Goal: Transaction & Acquisition: Purchase product/service

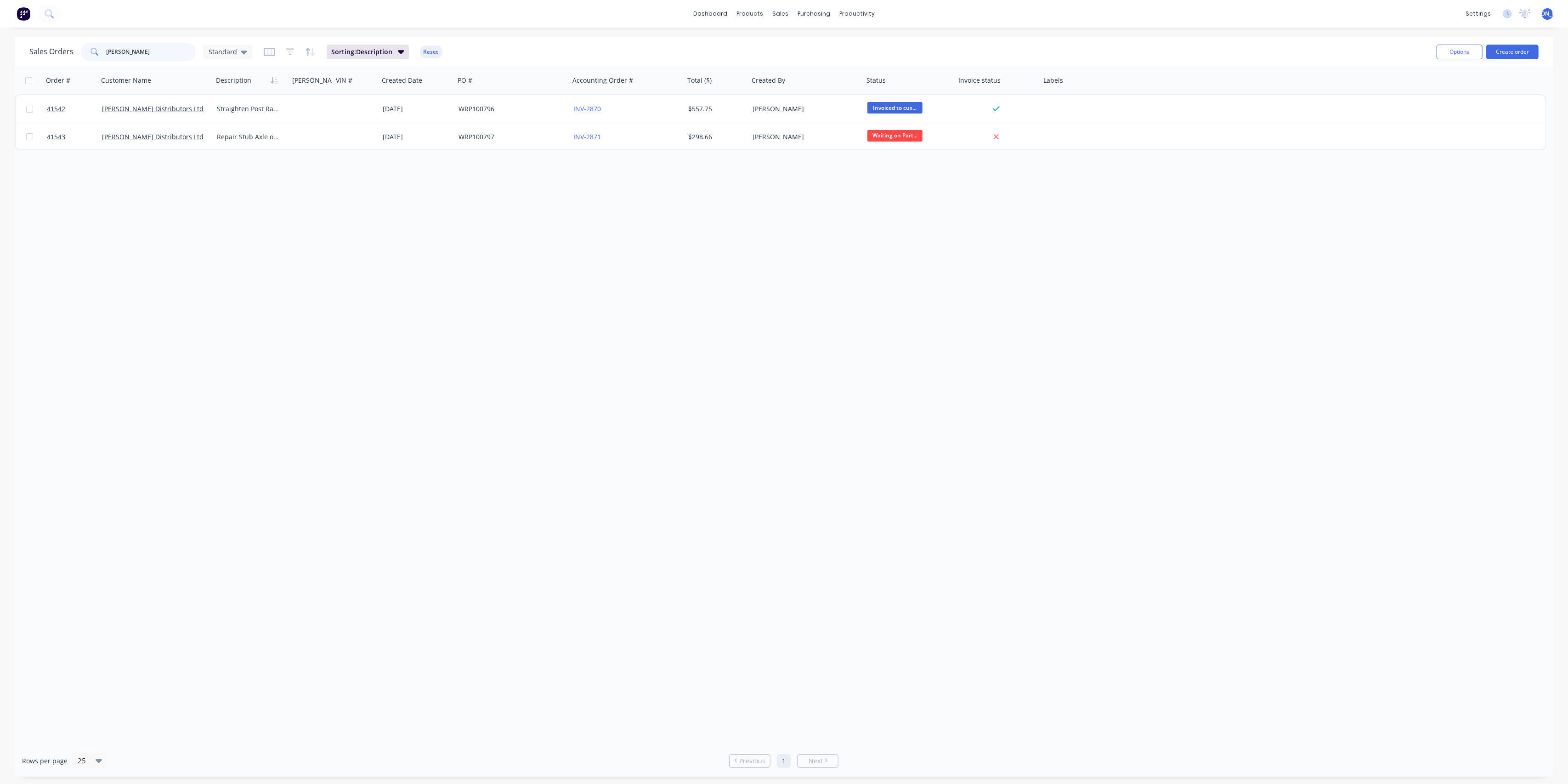
drag, startPoint x: 150, startPoint y: 53, endPoint x: 157, endPoint y: 31, distance: 23.1
click at [103, 46] on div "[PERSON_NAME]" at bounding box center [138, 52] width 115 height 18
click at [831, 44] on div "Purchase Orders" at bounding box center [844, 44] width 49 height 9
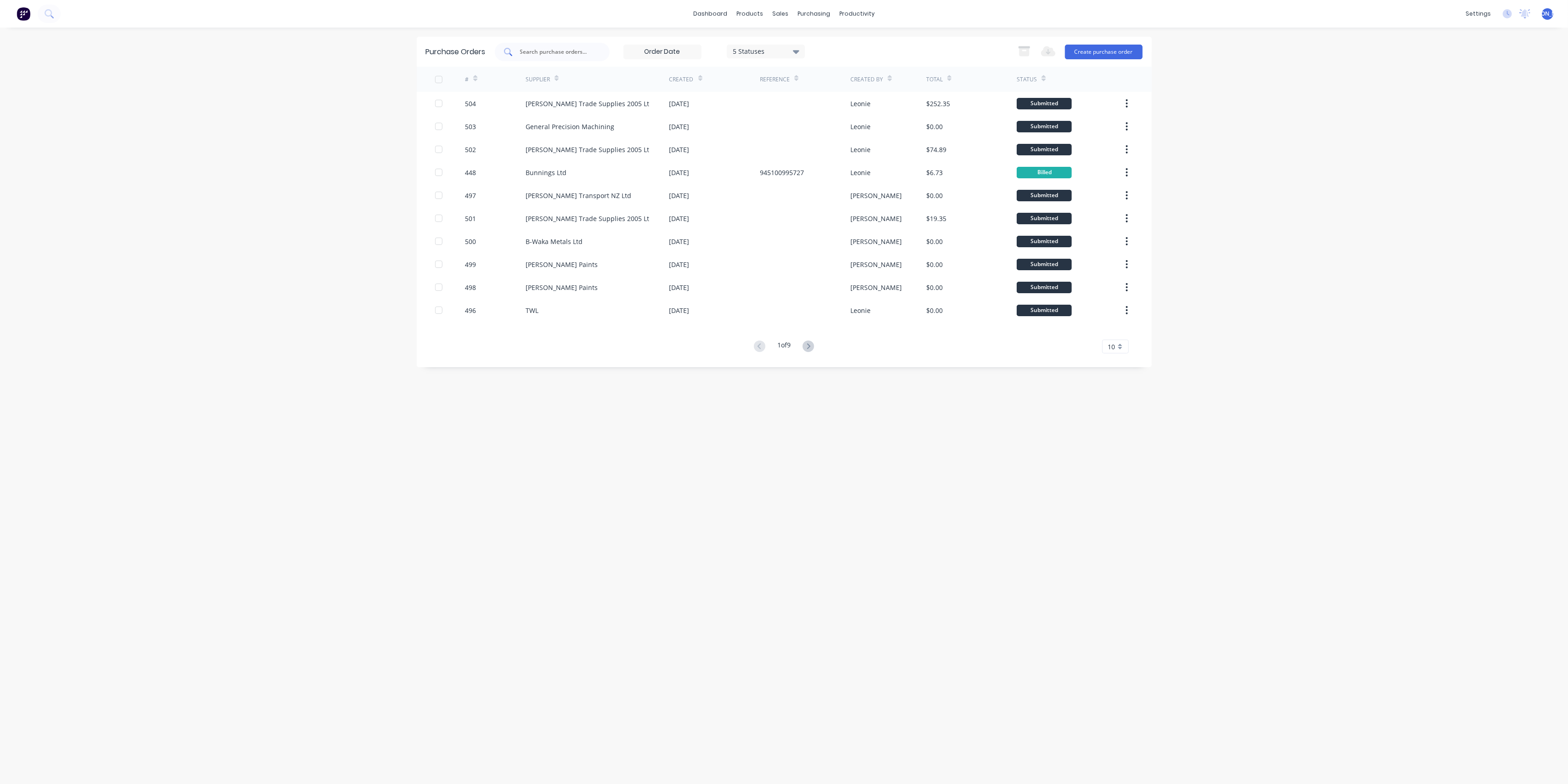
click at [559, 47] on input "text" at bounding box center [557, 52] width 76 height 9
type input "p"
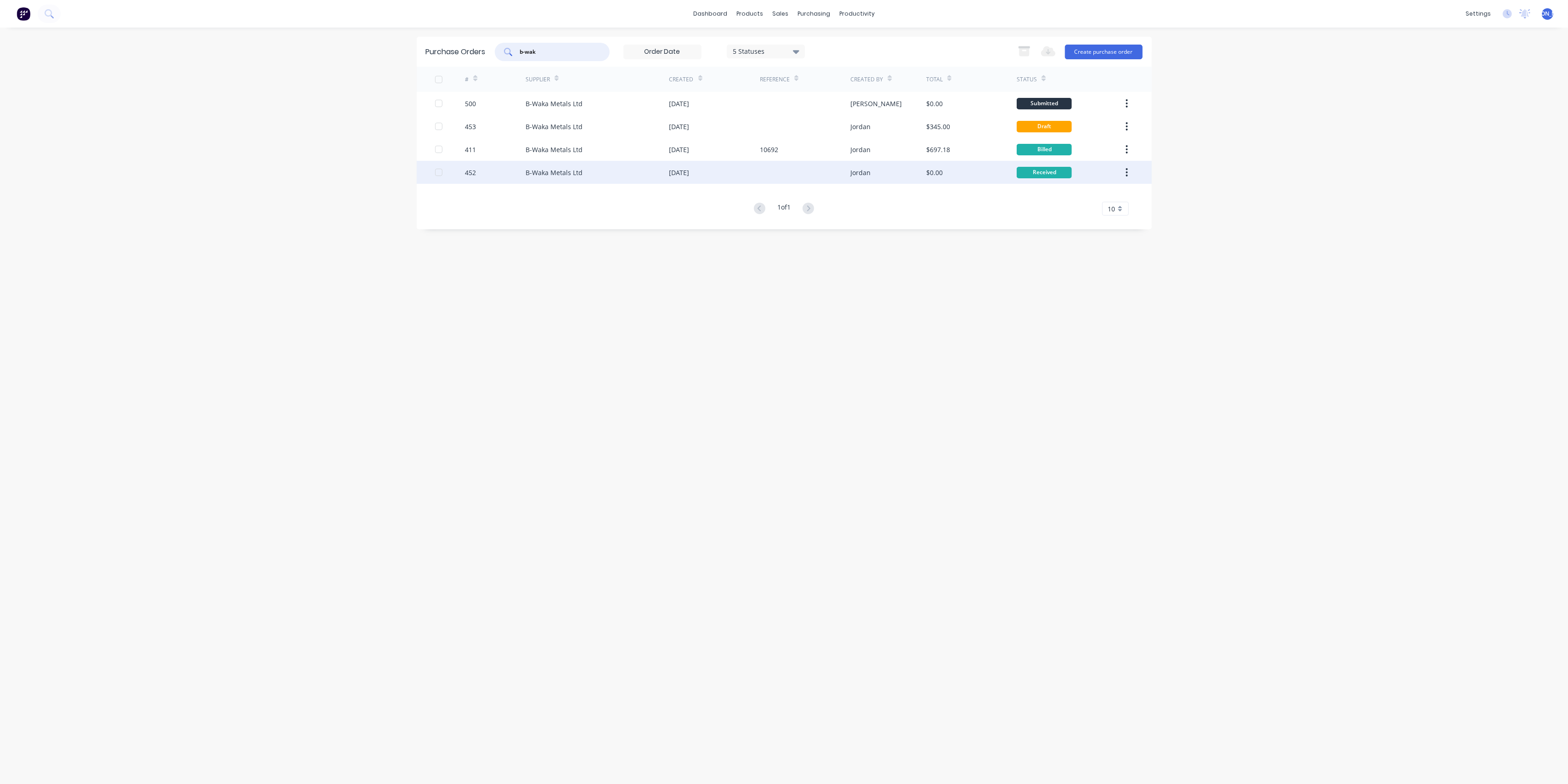
type input "b-wak"
click at [505, 169] on div "452" at bounding box center [495, 172] width 61 height 23
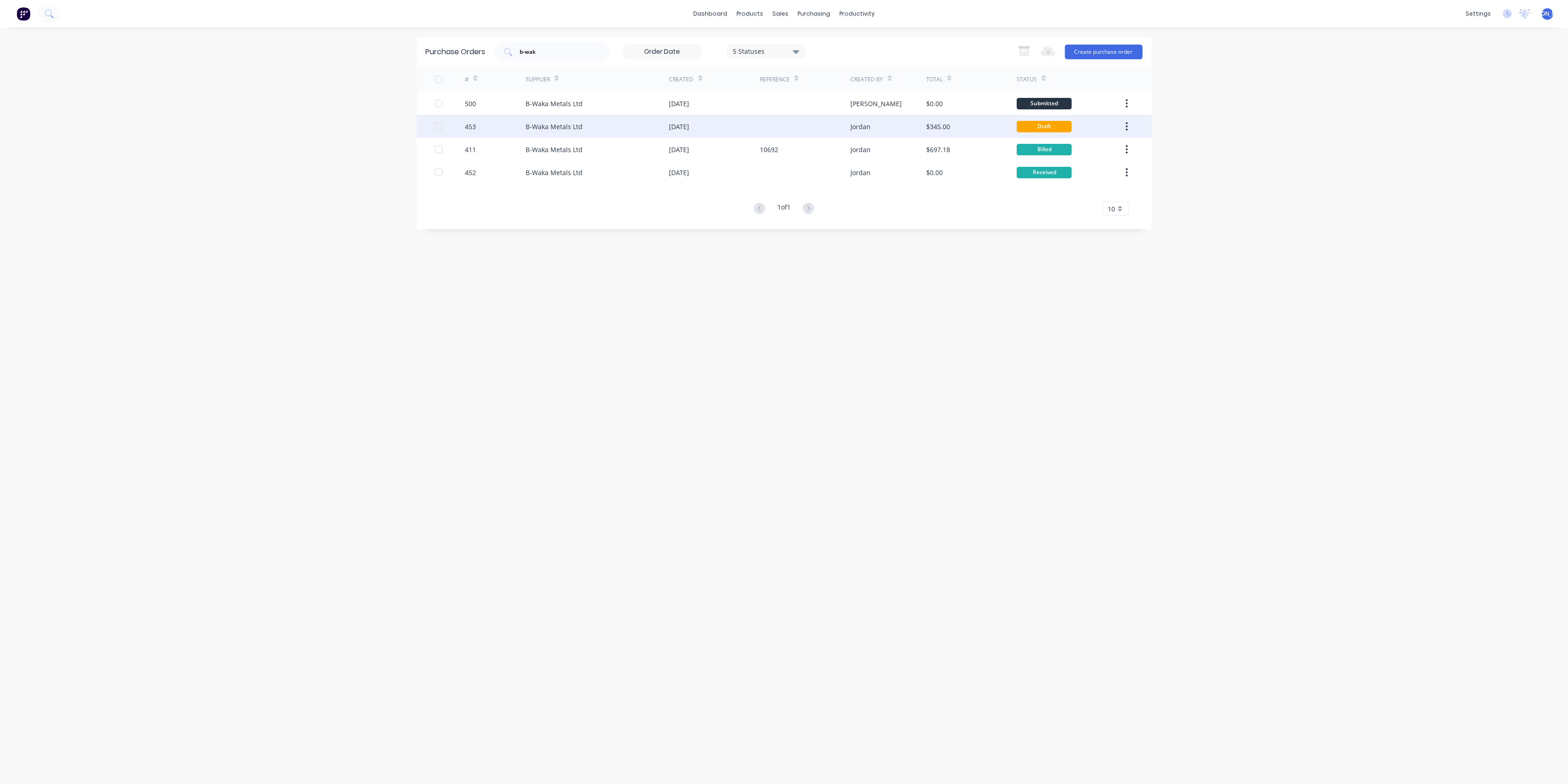
click at [505, 124] on div "453" at bounding box center [495, 127] width 61 height 23
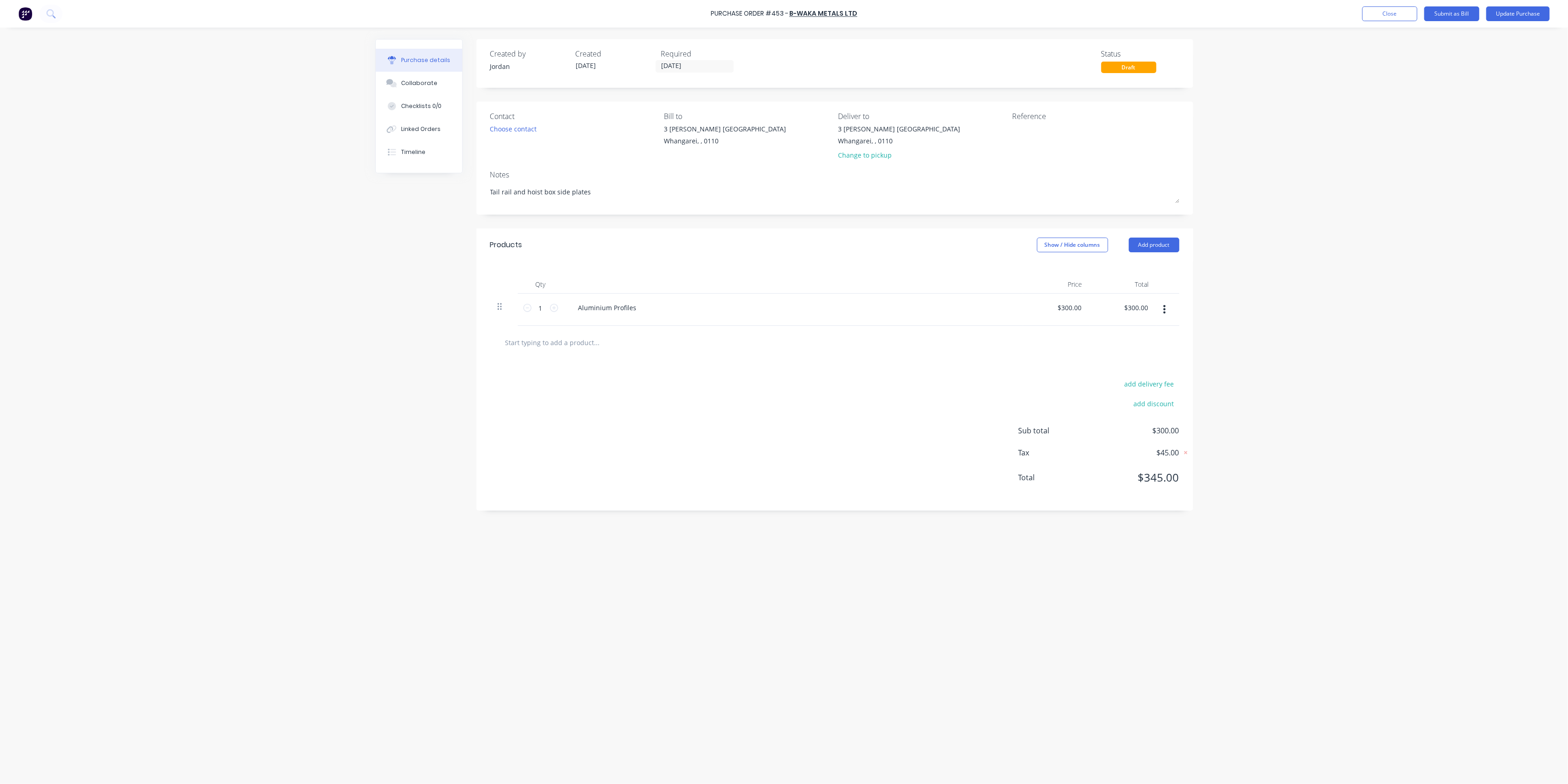
click at [500, 306] on icon at bounding box center [499, 306] width 4 height 7
click at [428, 267] on div "Created by [PERSON_NAME] Created [DATE] Required [DATE] Status Draft Contact Ch…" at bounding box center [784, 403] width 817 height 729
type textarea "x"
click at [1389, 16] on button "Close" at bounding box center [1390, 14] width 55 height 15
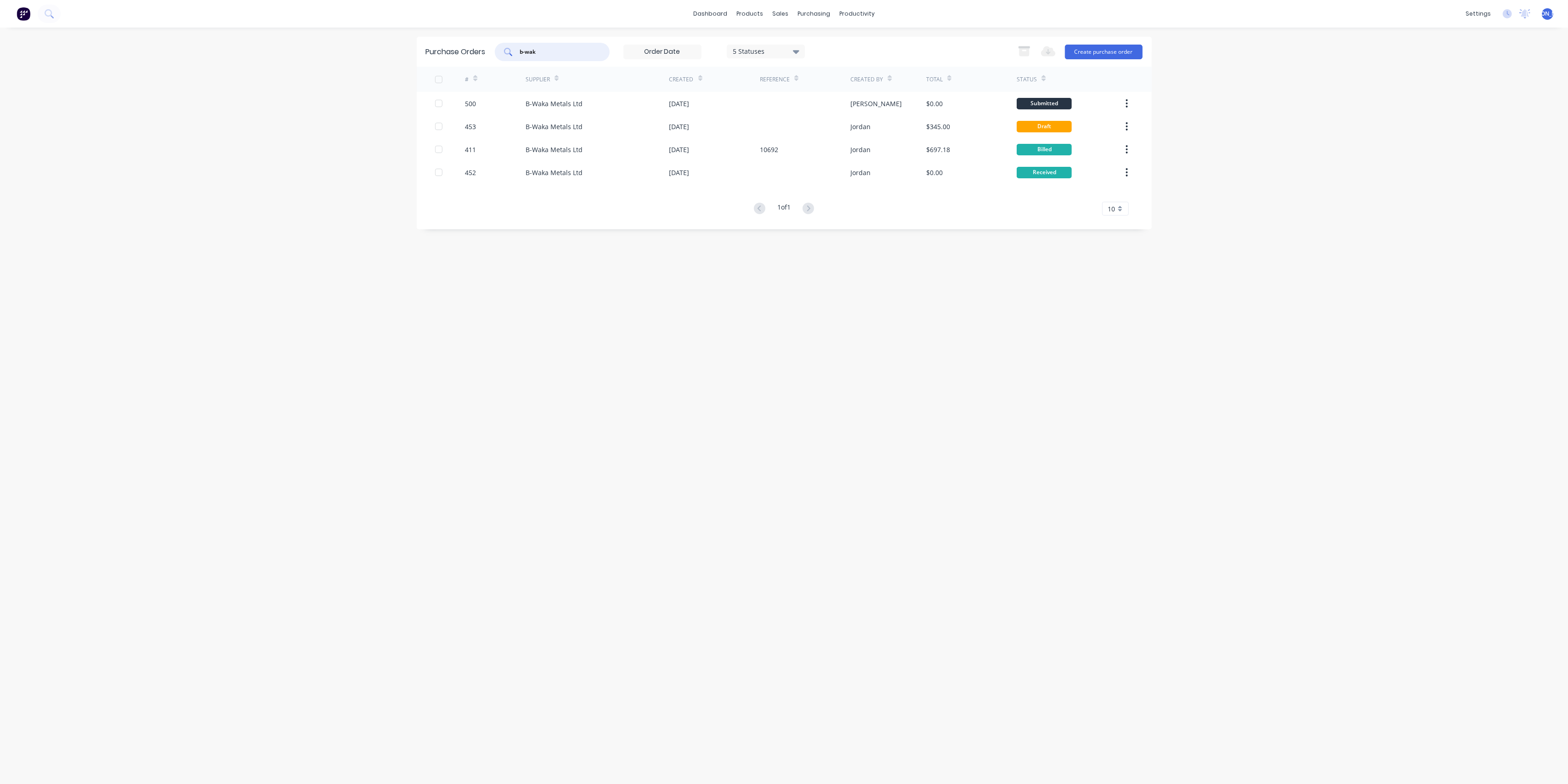
drag, startPoint x: 547, startPoint y: 52, endPoint x: 501, endPoint y: 46, distance: 46.4
click at [501, 46] on div "b-wak" at bounding box center [552, 52] width 115 height 18
type input "p"
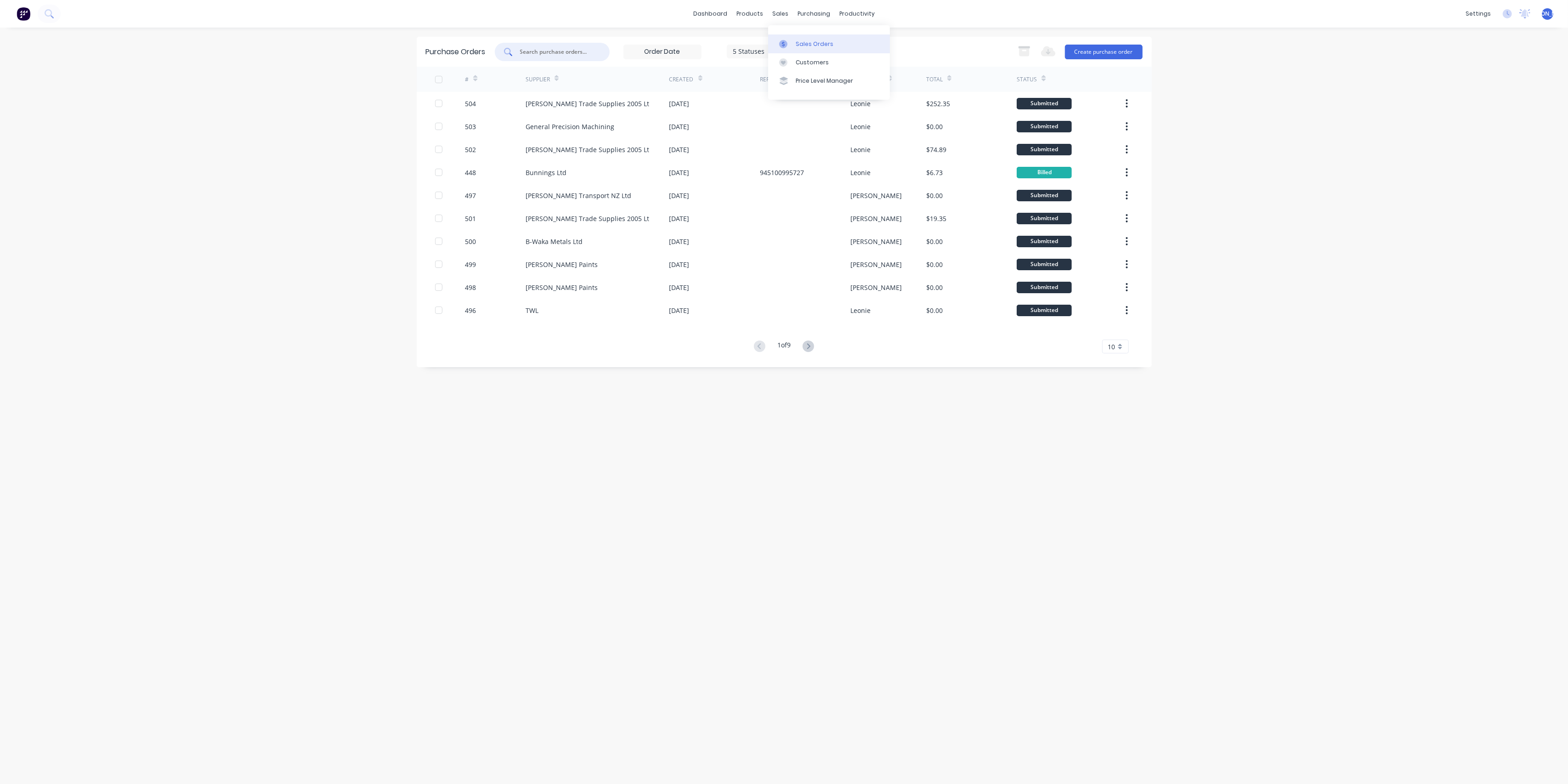
click at [799, 35] on link "Sales Orders" at bounding box center [829, 44] width 122 height 18
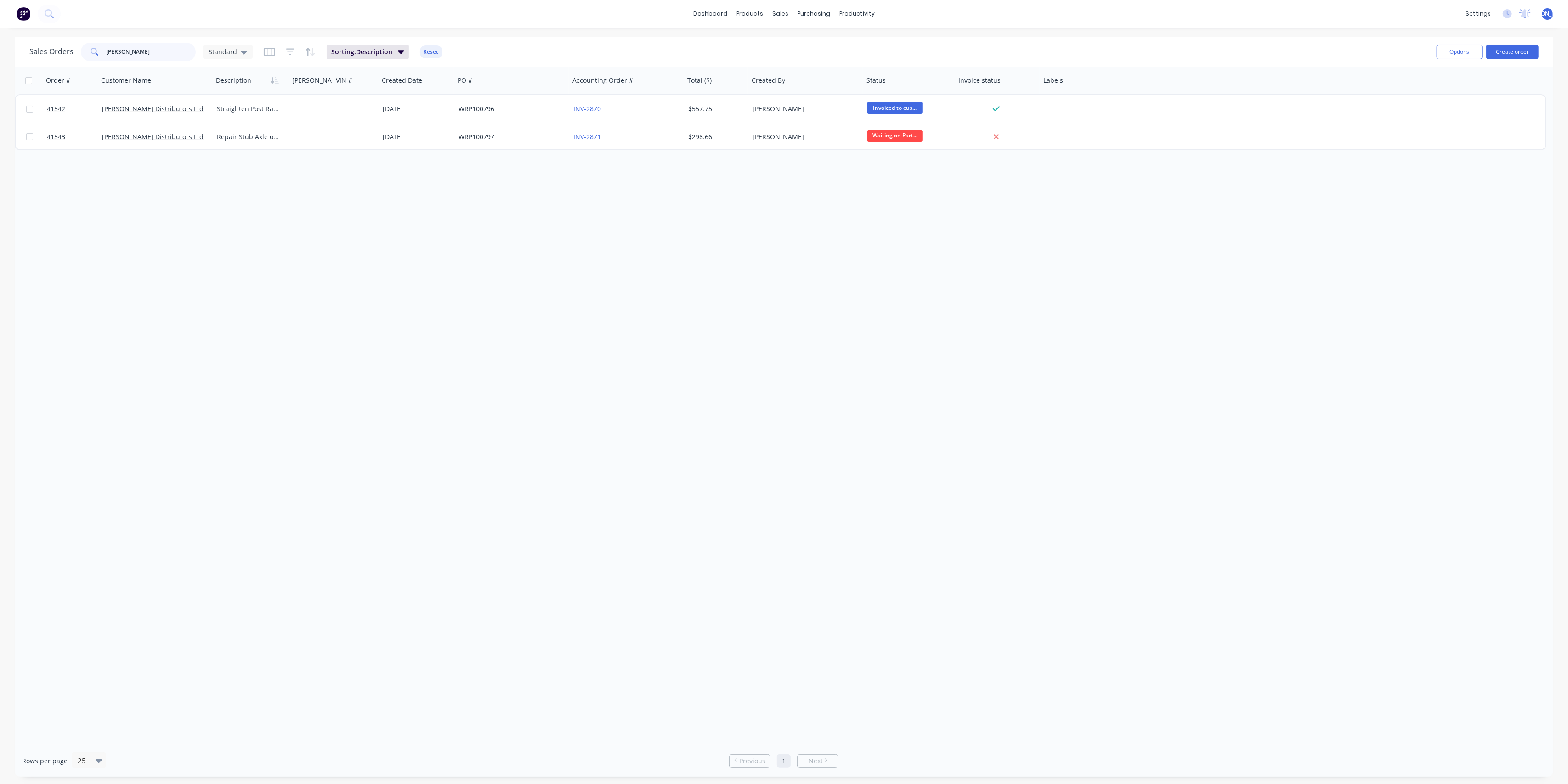
drag, startPoint x: 149, startPoint y: 54, endPoint x: 57, endPoint y: 50, distance: 92.1
click at [57, 50] on div "Sales Orders [PERSON_NAME] Standard" at bounding box center [141, 52] width 223 height 18
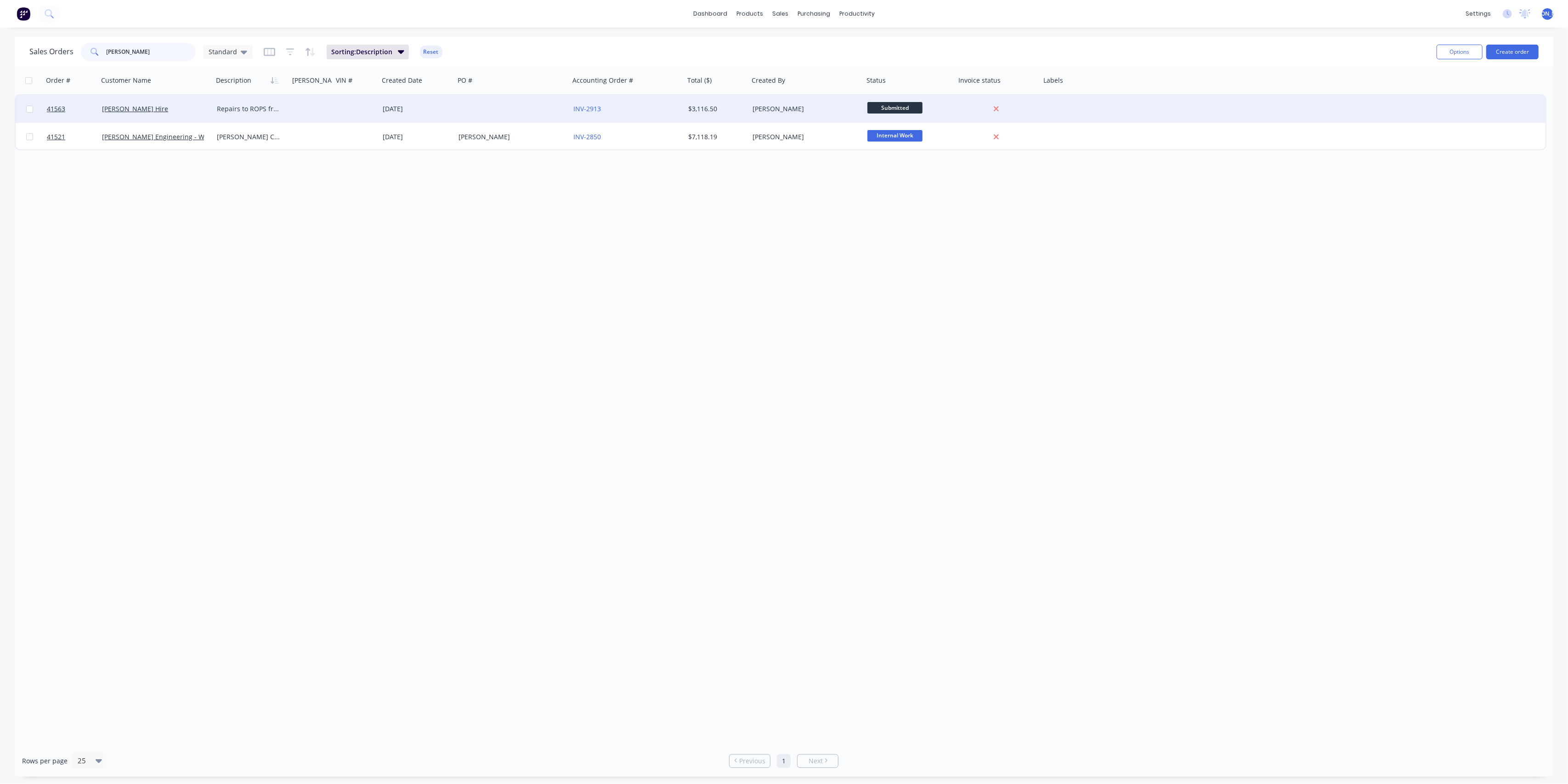
type input "[PERSON_NAME]"
click at [320, 105] on div at bounding box center [311, 108] width 44 height 27
click at [169, 108] on div "[PERSON_NAME] Hire" at bounding box center [153, 108] width 102 height 9
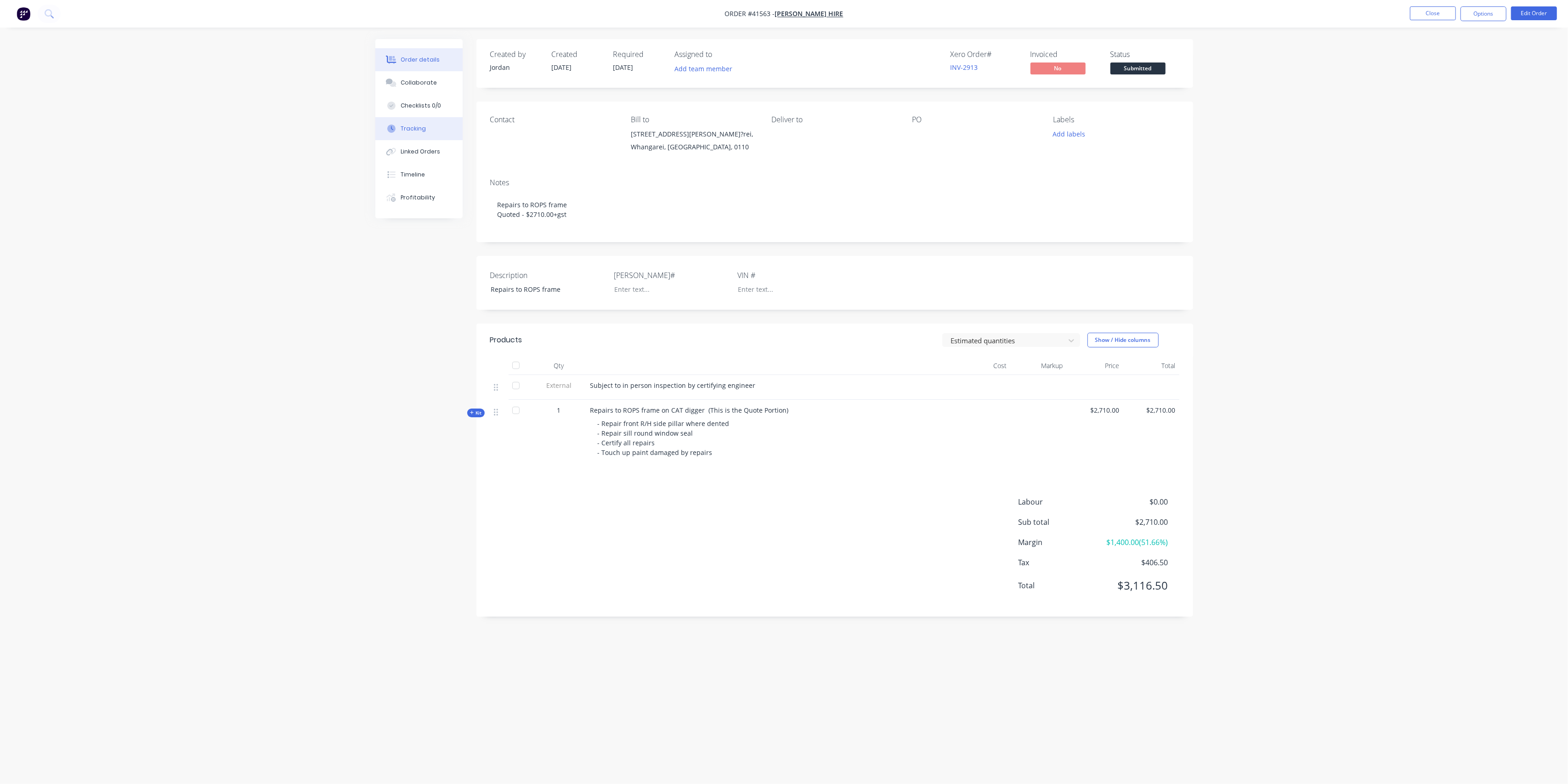
click at [415, 119] on button "Tracking" at bounding box center [419, 128] width 87 height 23
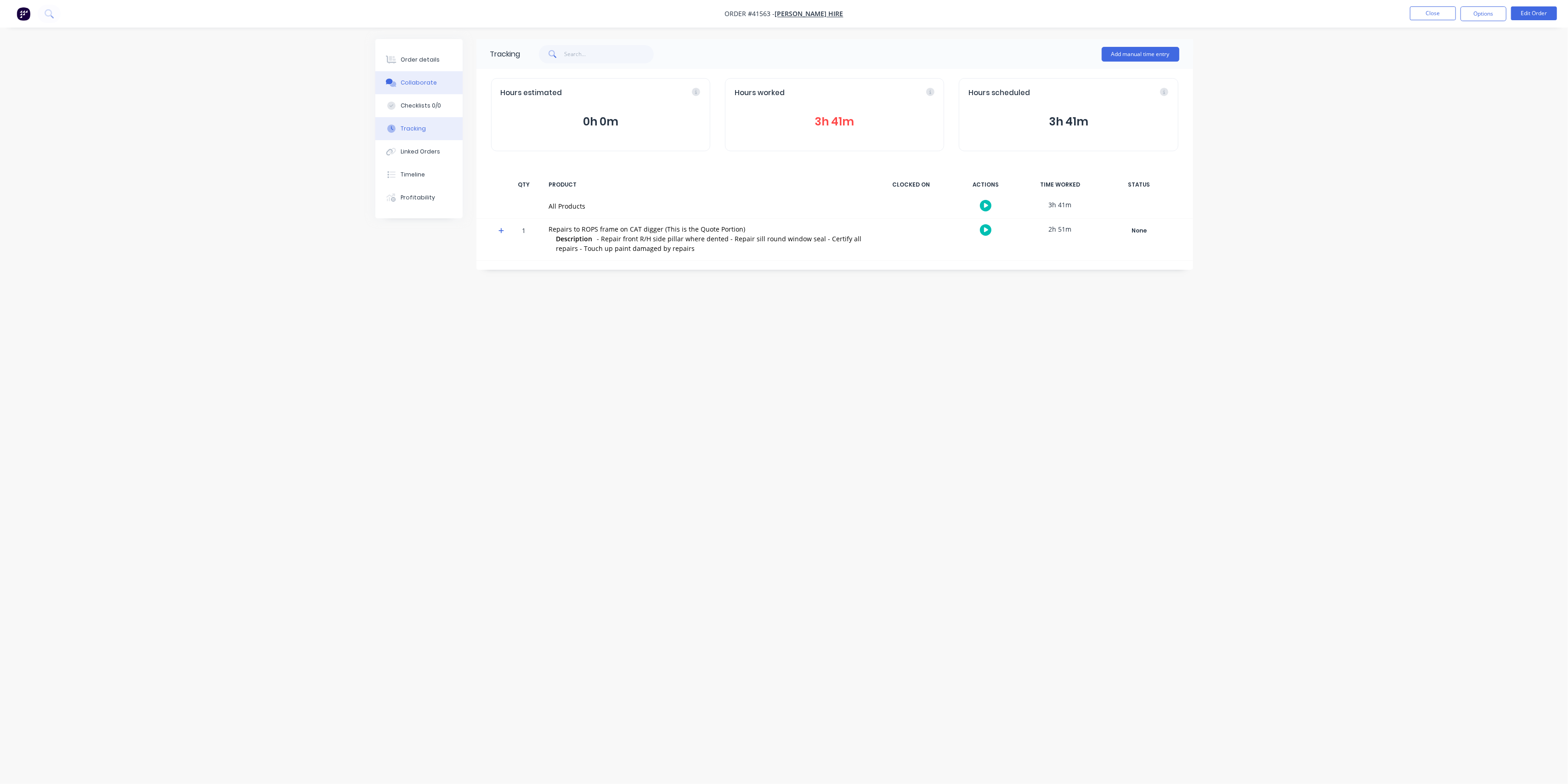
click at [419, 88] on button "Collaborate" at bounding box center [419, 83] width 87 height 23
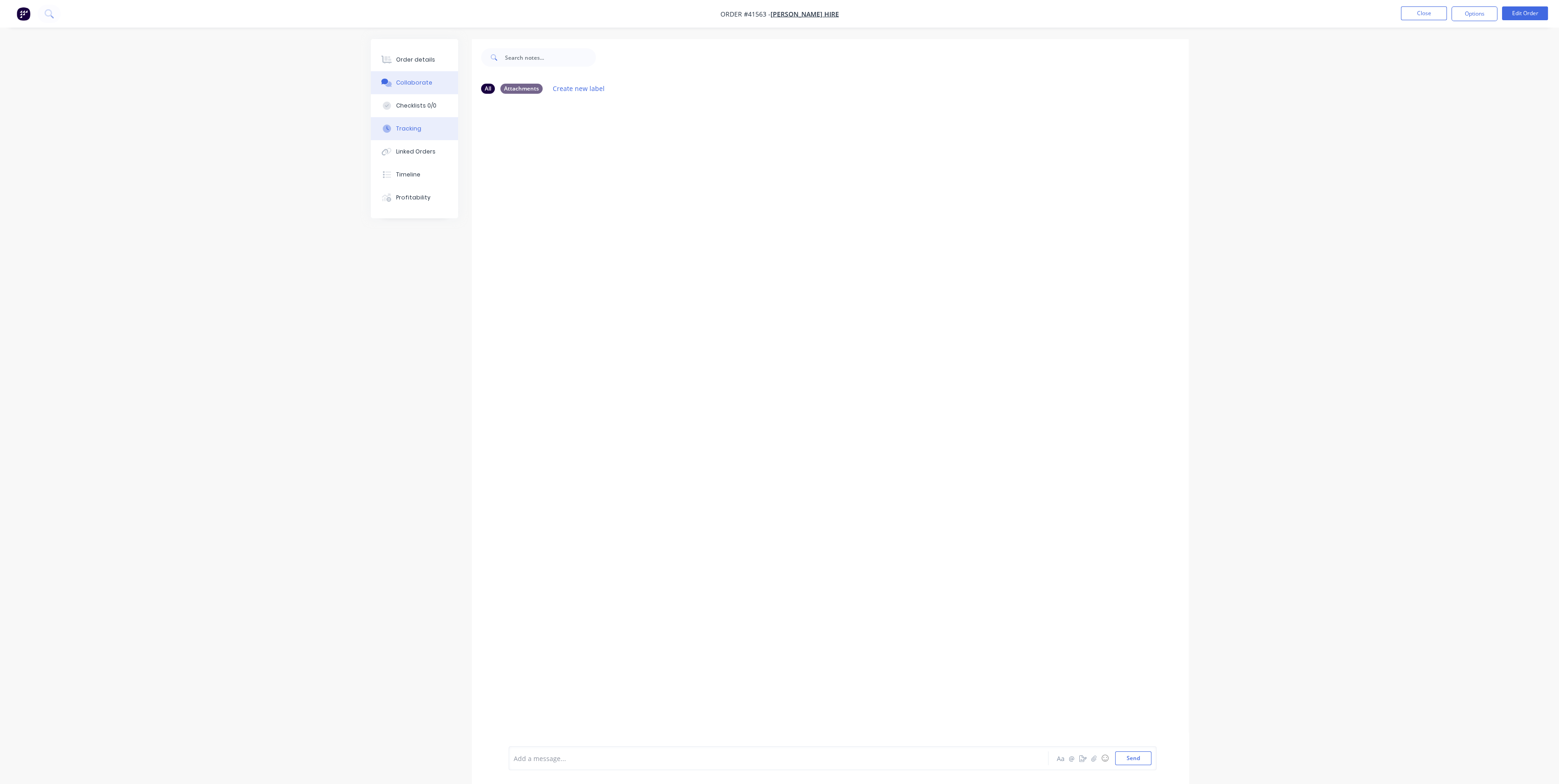
click at [415, 125] on div "Tracking" at bounding box center [409, 129] width 26 height 9
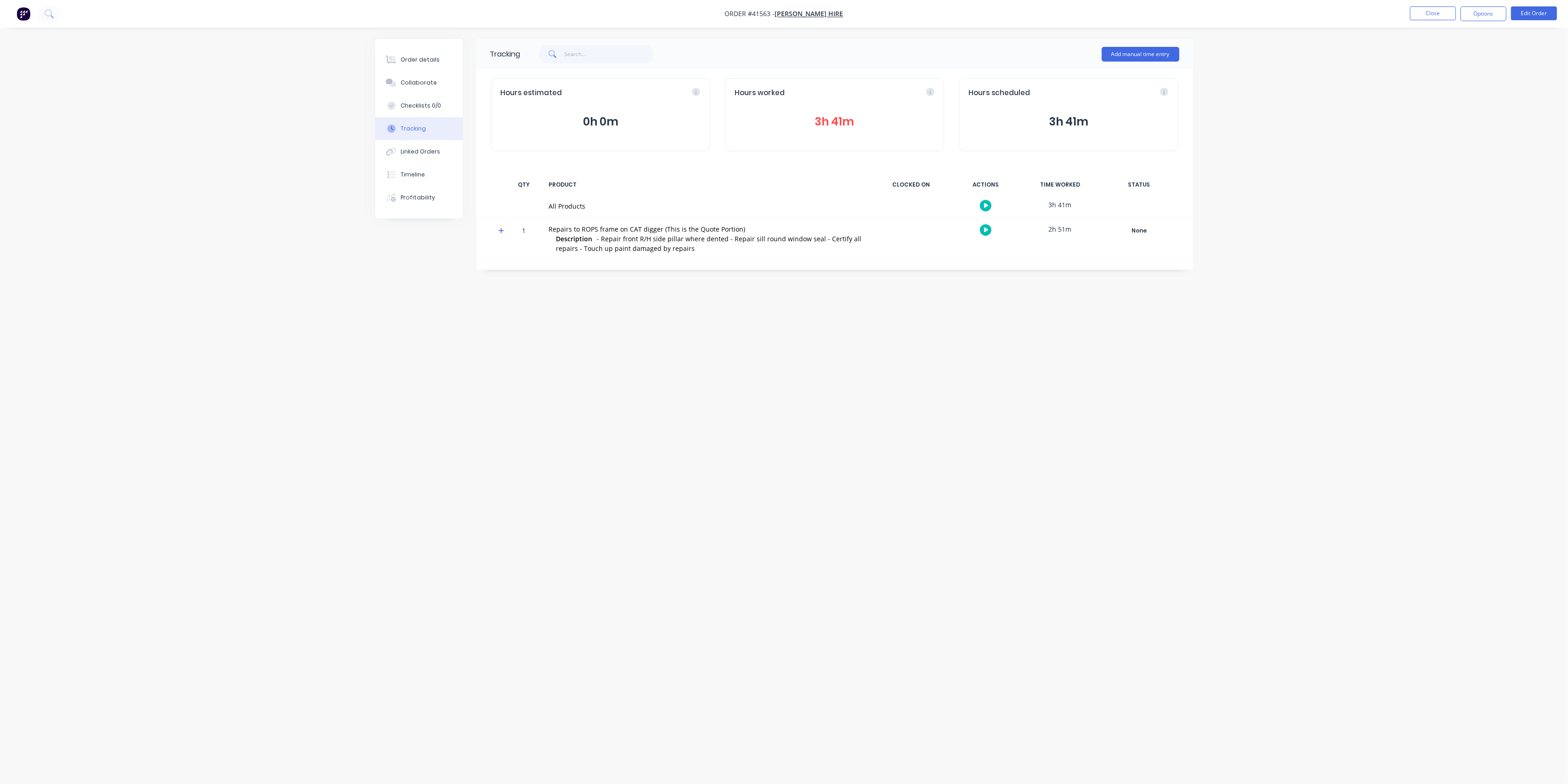
click at [503, 230] on icon at bounding box center [501, 230] width 5 height 5
click at [503, 229] on icon at bounding box center [502, 231] width 6 height 7
click at [406, 51] on button "Order details" at bounding box center [419, 60] width 87 height 23
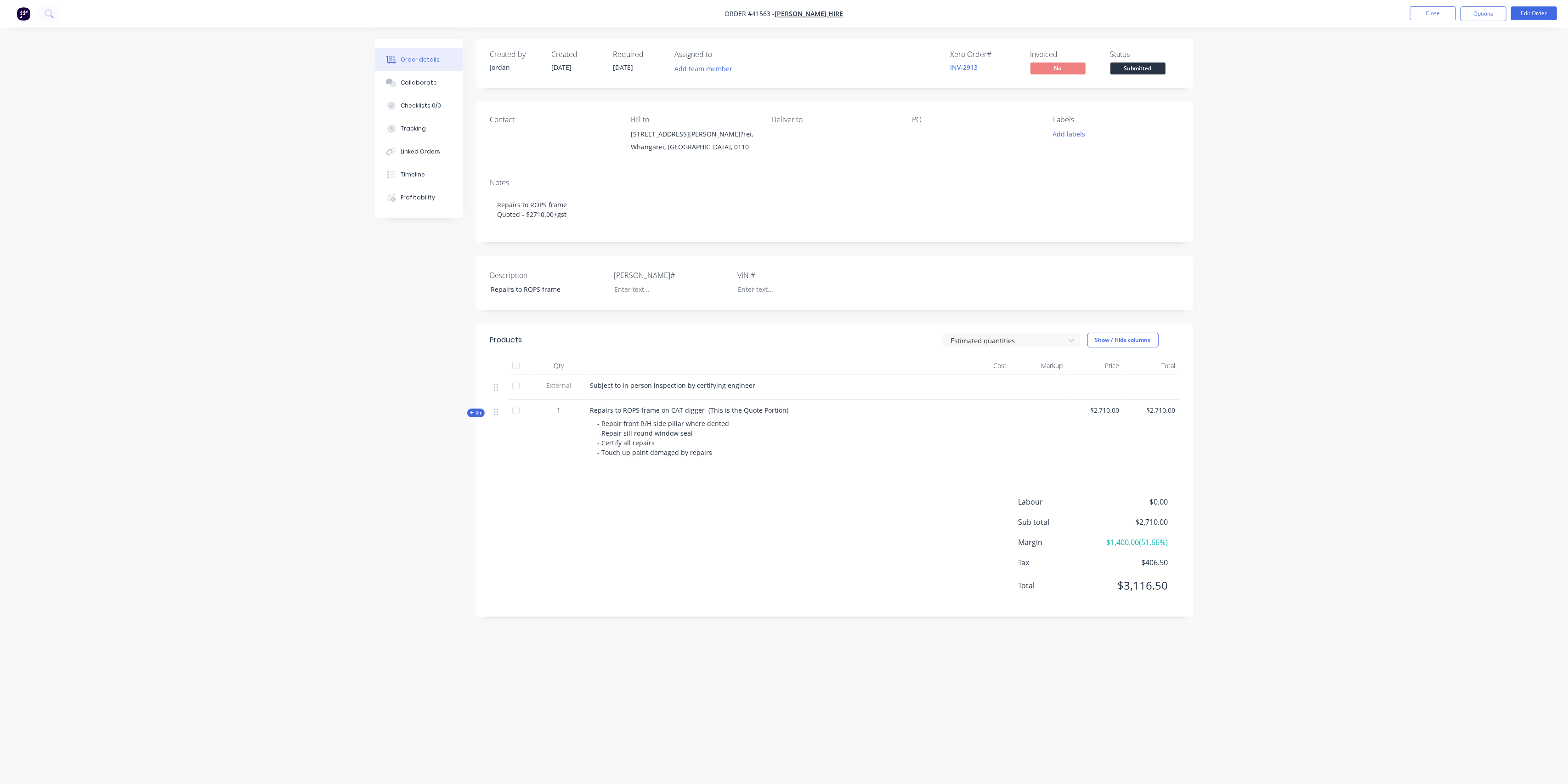
click at [471, 414] on icon "button" at bounding box center [472, 413] width 4 height 5
click at [474, 506] on span "Sub-kit" at bounding box center [477, 503] width 16 height 7
click at [1469, 15] on button "Options" at bounding box center [1483, 14] width 46 height 15
click at [1444, 166] on div "Purchase Products" at bounding box center [1455, 166] width 85 height 13
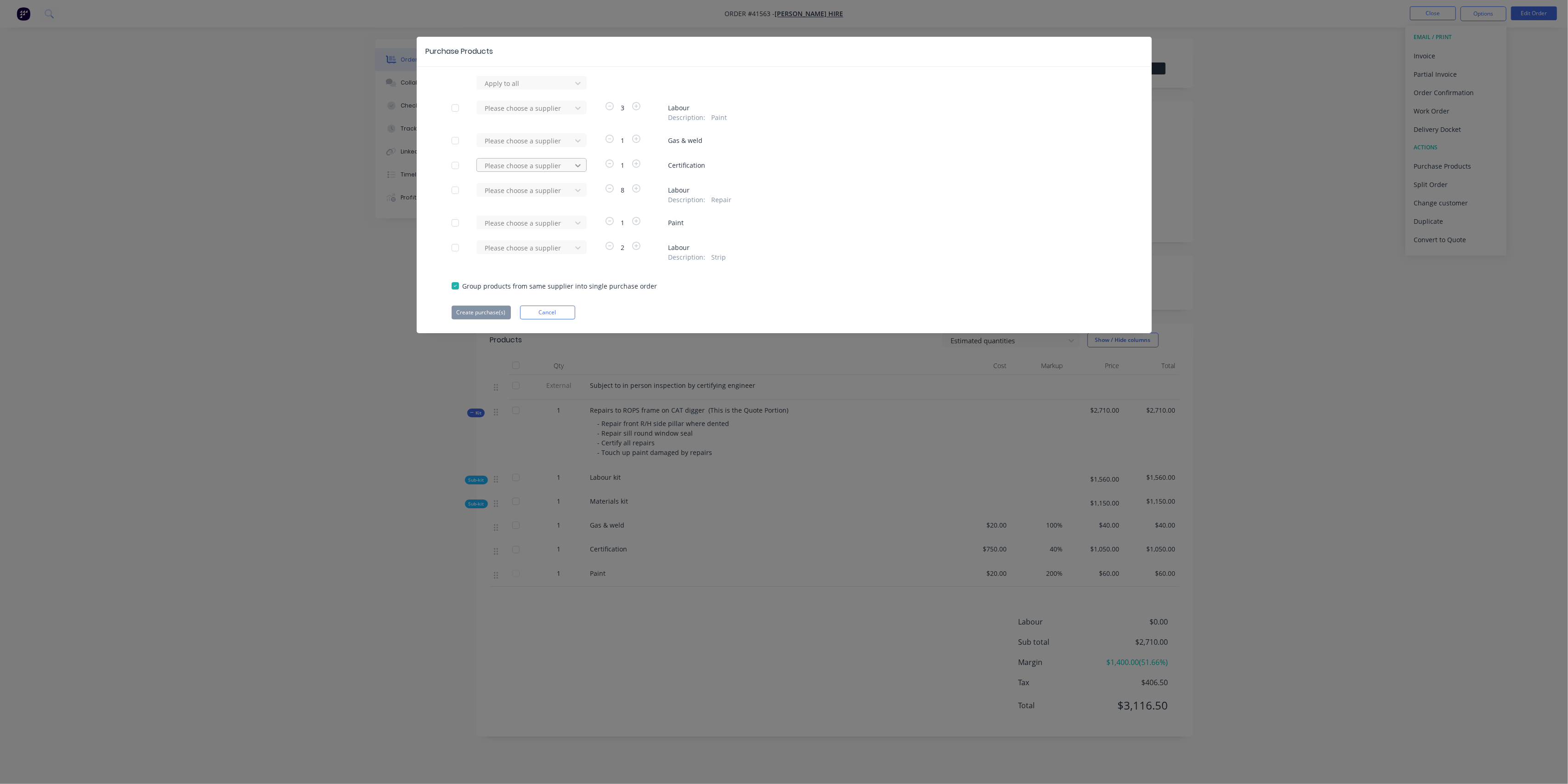
click at [581, 164] on icon at bounding box center [578, 165] width 9 height 9
type input "m"
type input "s"
type input "m"
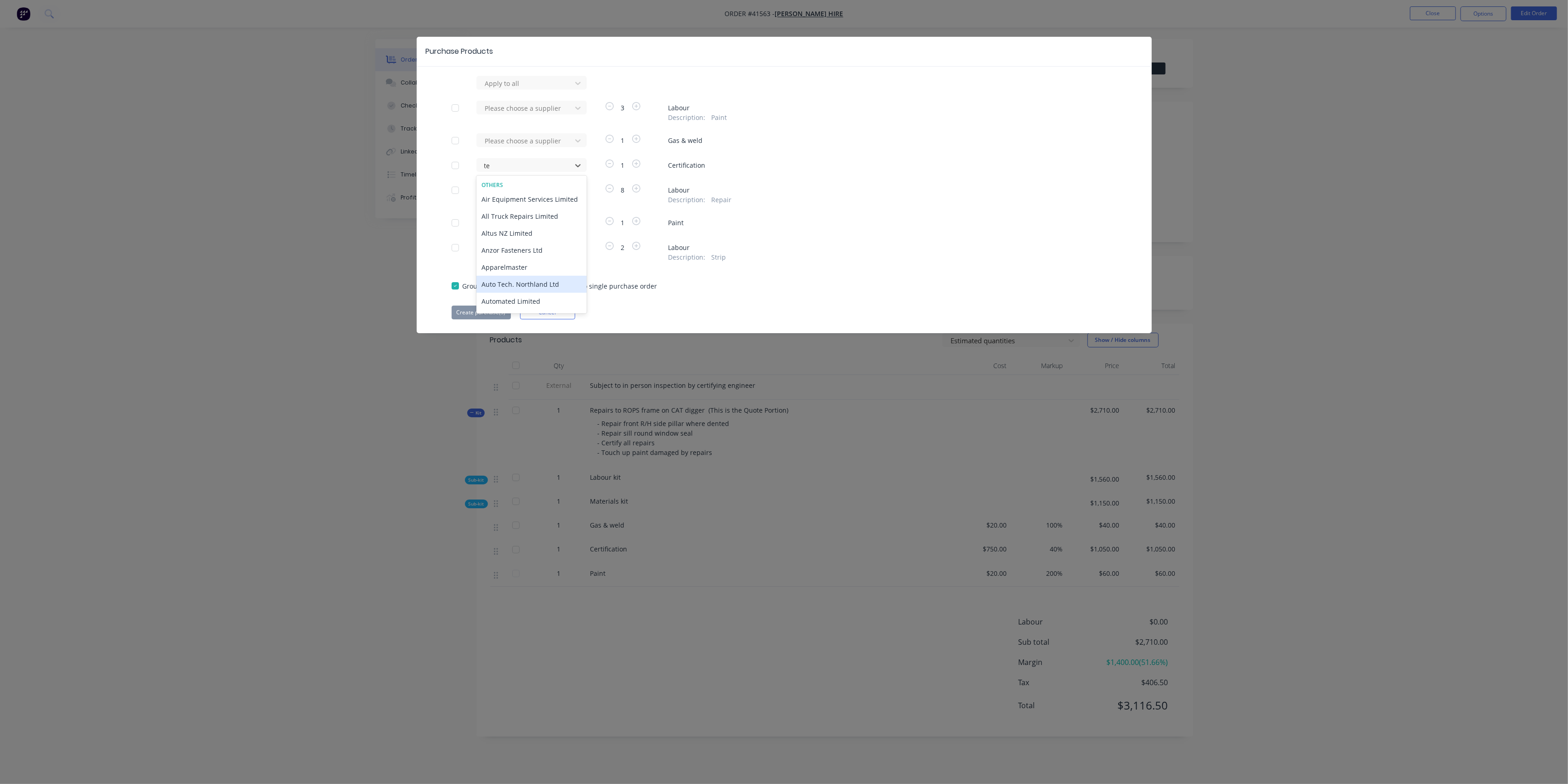
type input "t"
click at [356, 396] on div "Purchase Products Apply to all Please choose a supplier 3 Labour Description : …" at bounding box center [784, 392] width 1568 height 784
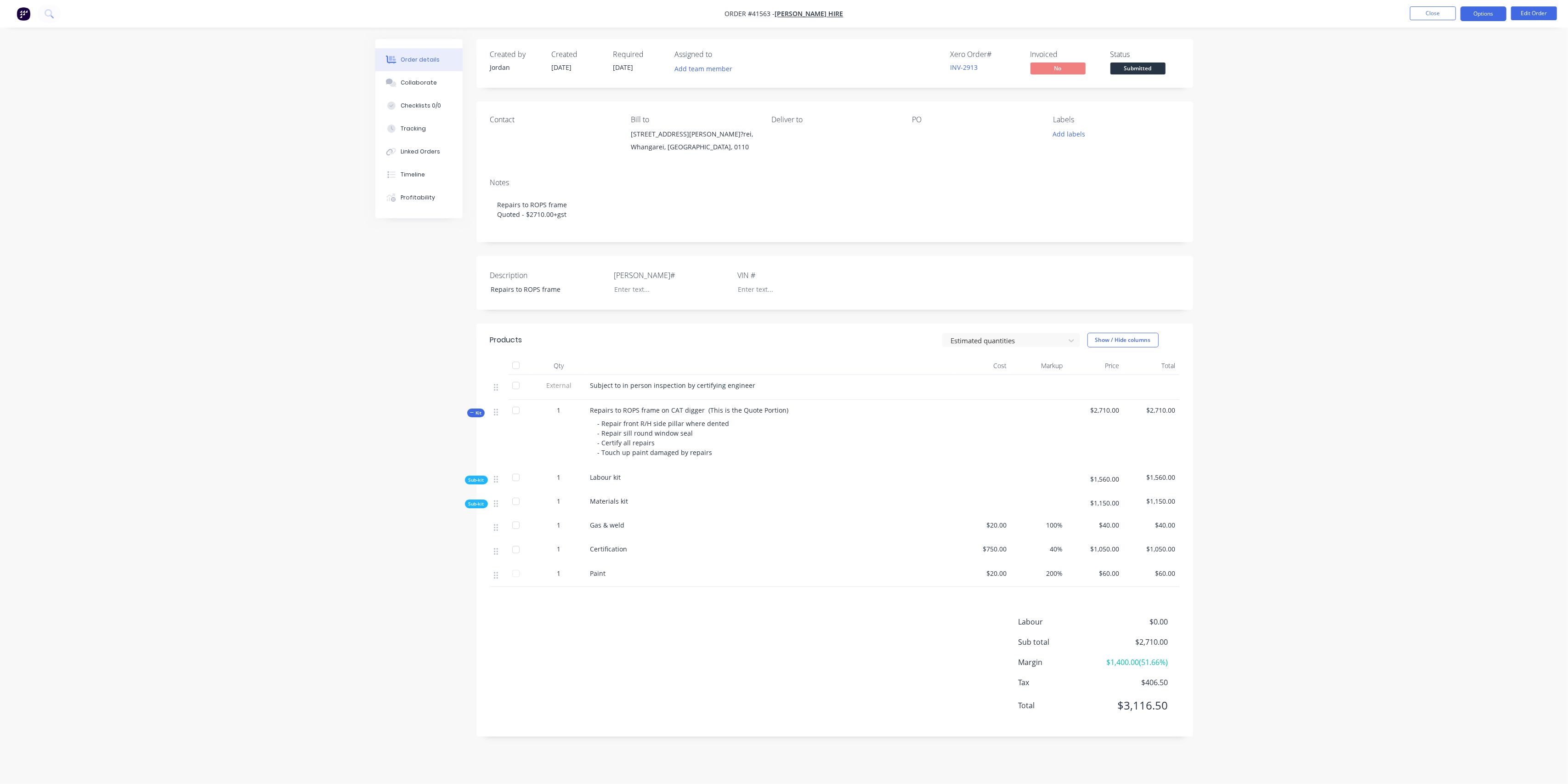
click at [1488, 12] on button "Options" at bounding box center [1483, 14] width 46 height 15
click at [1455, 160] on div "Purchase Products" at bounding box center [1455, 166] width 85 height 13
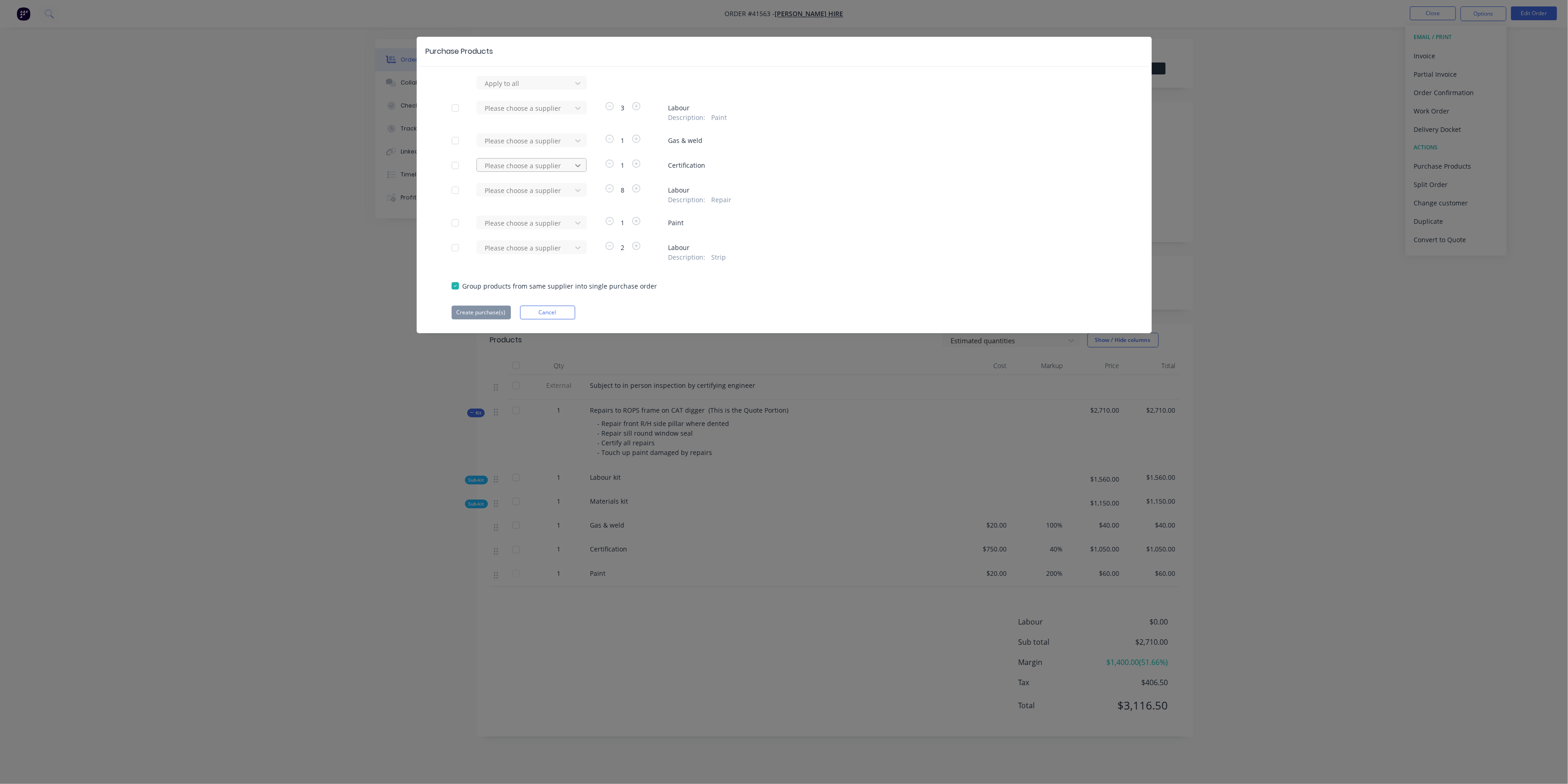
click at [578, 163] on icon at bounding box center [578, 165] width 9 height 9
type input "sms"
click at [550, 201] on div "SMS Design" at bounding box center [531, 199] width 110 height 17
click at [471, 308] on button "Create purchase(s)" at bounding box center [481, 312] width 59 height 14
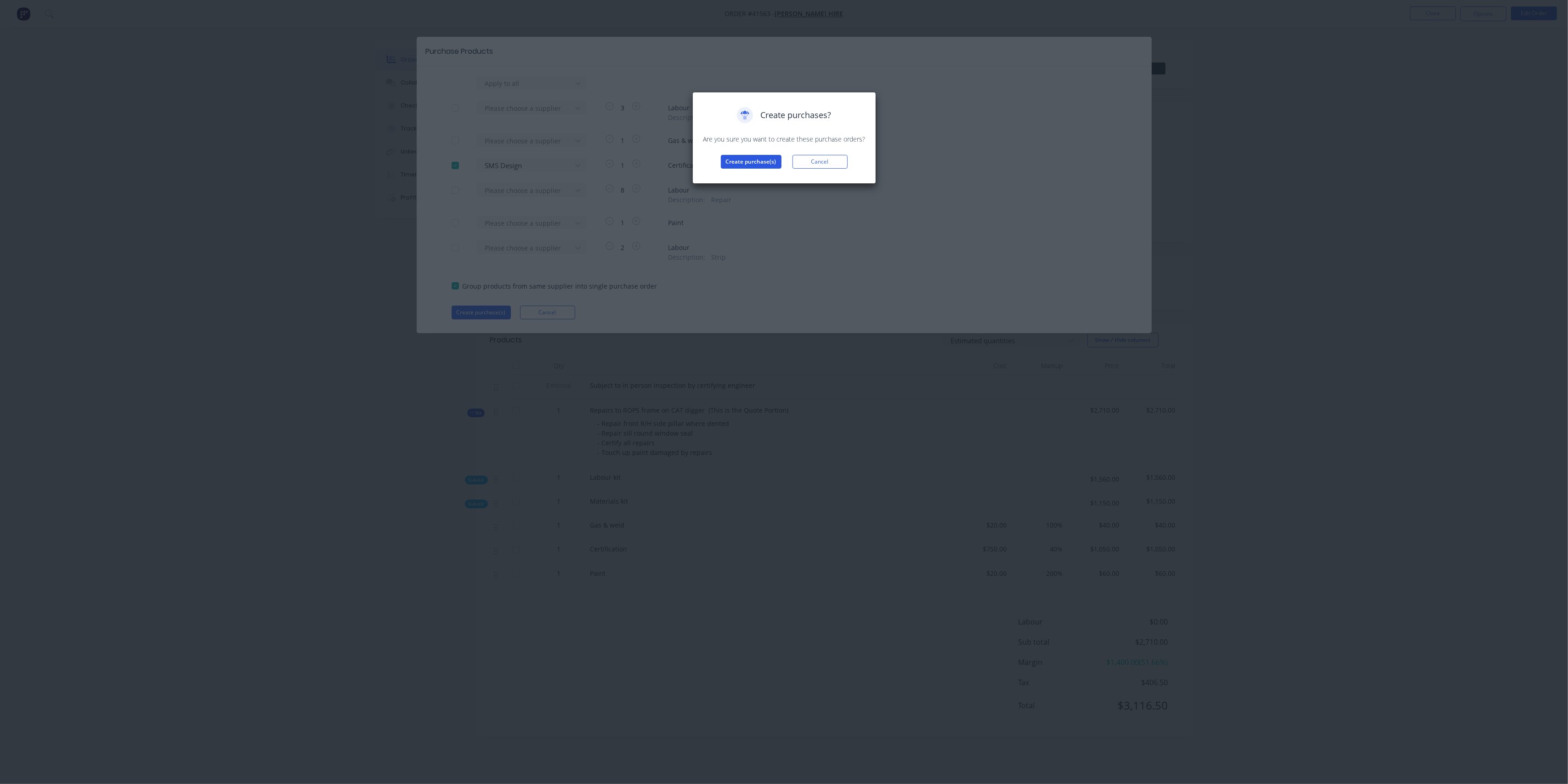
click at [736, 158] on button "Create purchase(s)" at bounding box center [751, 161] width 61 height 14
click at [770, 177] on button "View purchase(s)" at bounding box center [751, 177] width 55 height 14
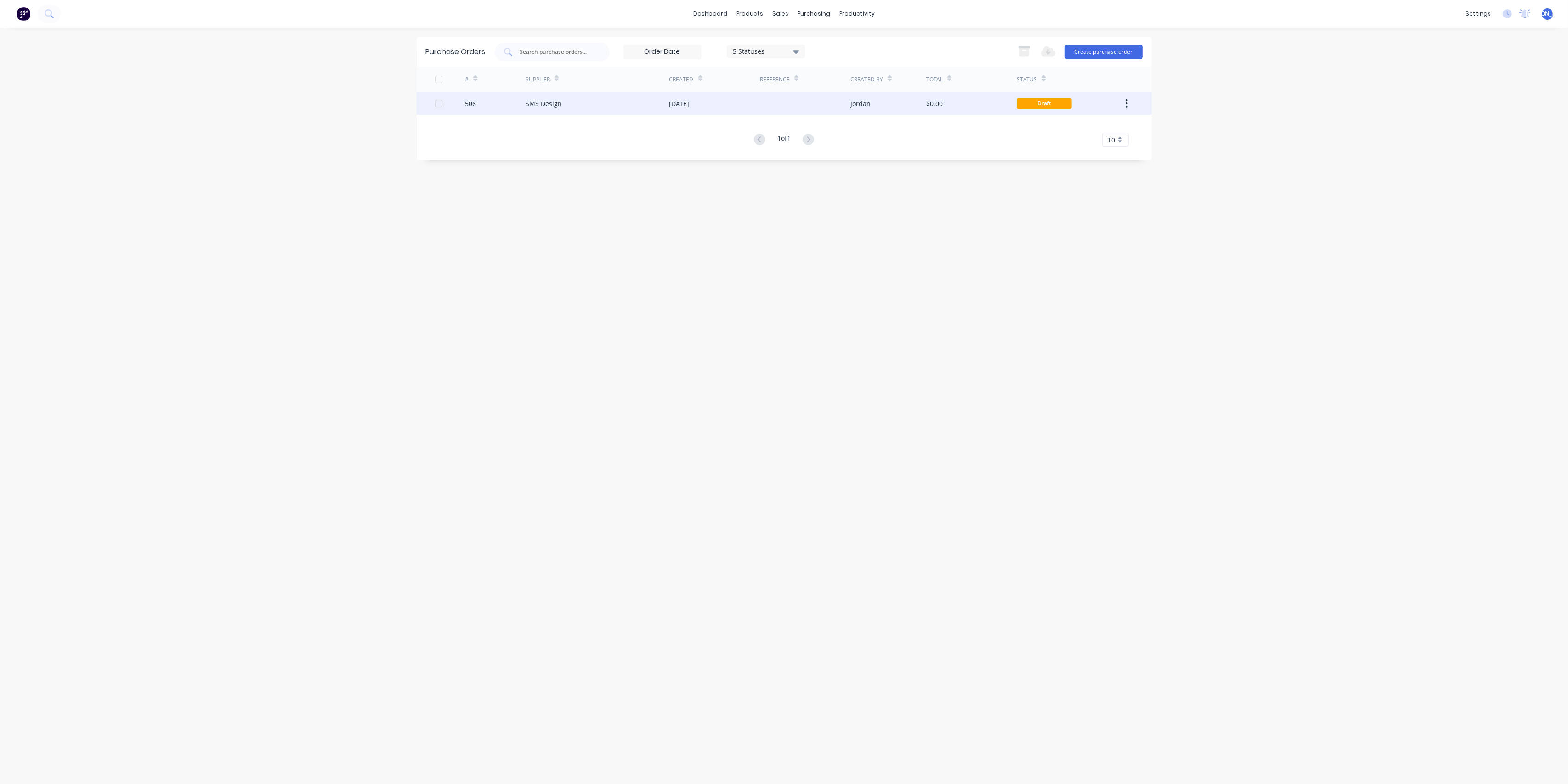
click at [587, 105] on div "SMS Design" at bounding box center [597, 103] width 144 height 23
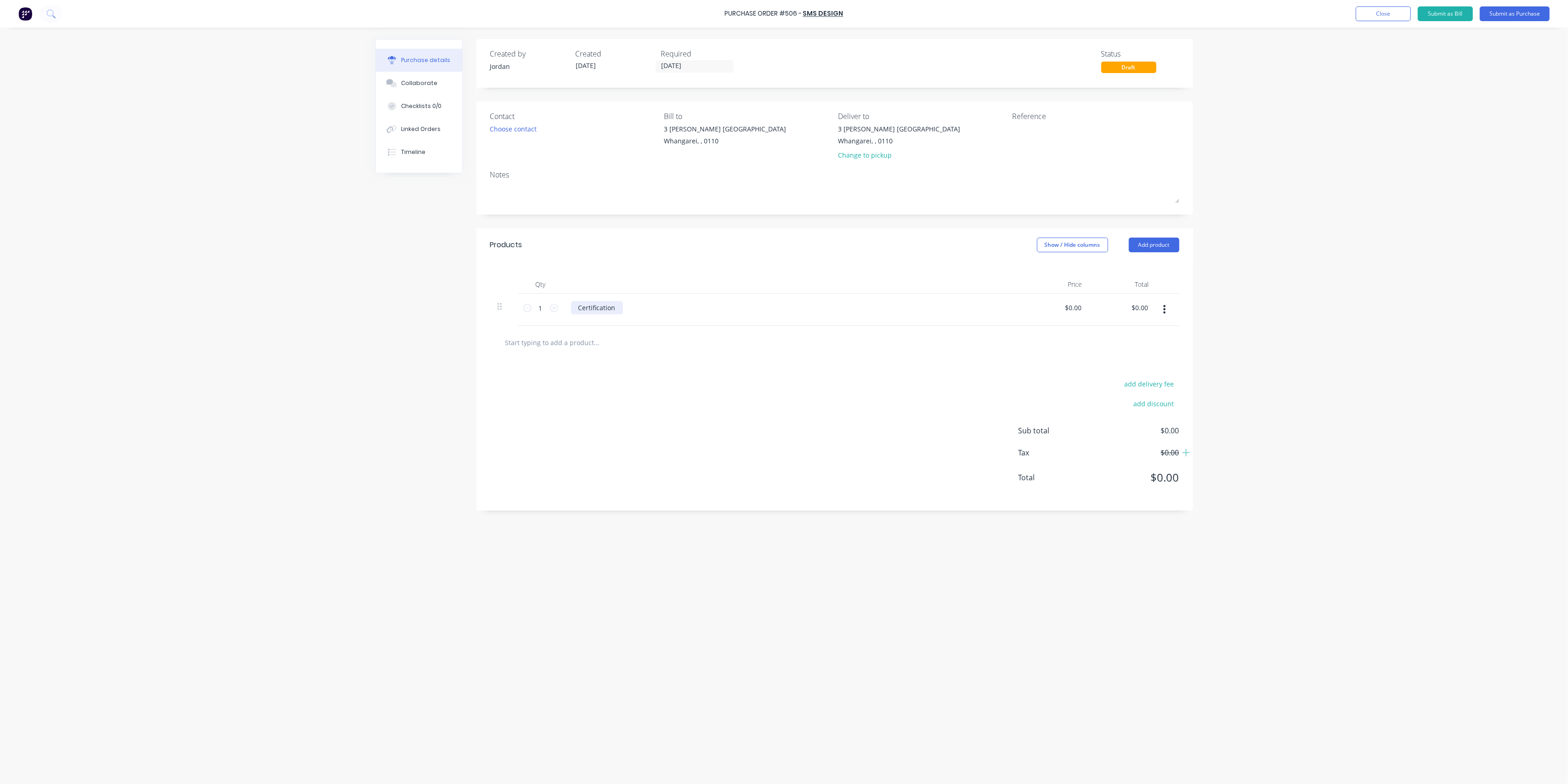
click at [619, 307] on div "Certification" at bounding box center [597, 307] width 52 height 13
click at [804, 349] on div at bounding box center [835, 342] width 674 height 18
click at [1511, 13] on button "Submit as Purchase" at bounding box center [1514, 14] width 70 height 15
